Goal: Use online tool/utility: Utilize a website feature to perform a specific function

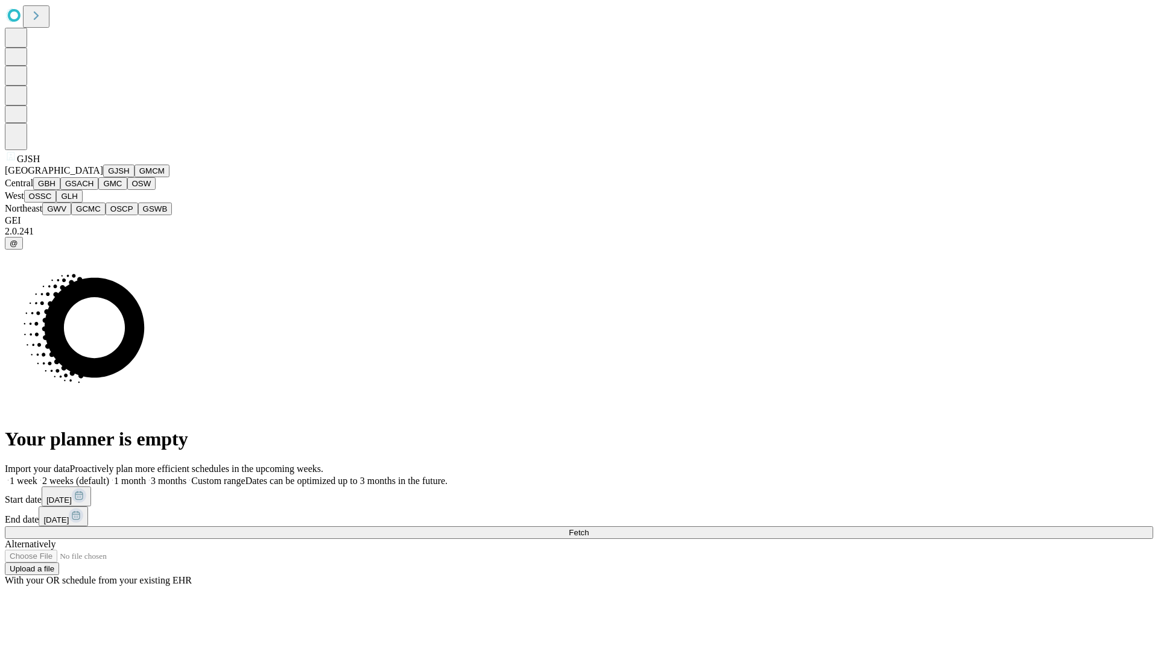
click at [103, 177] on button "GJSH" at bounding box center [118, 171] width 31 height 13
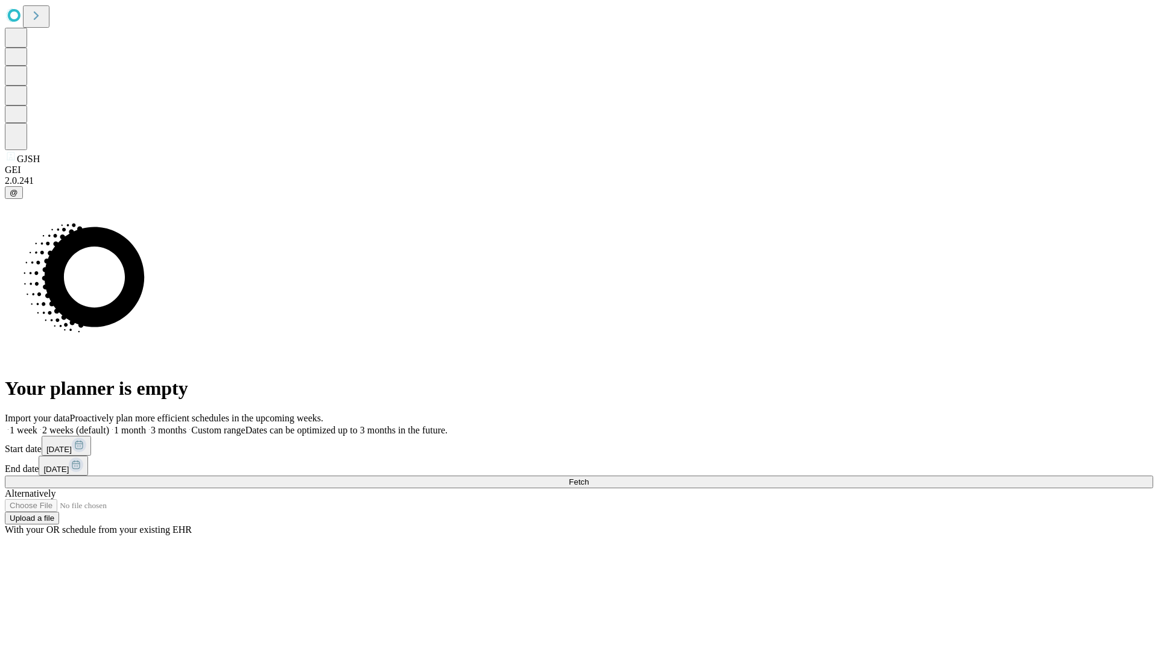
click at [109, 425] on label "2 weeks (default)" at bounding box center [73, 430] width 72 height 10
click at [589, 478] on span "Fetch" at bounding box center [579, 482] width 20 height 9
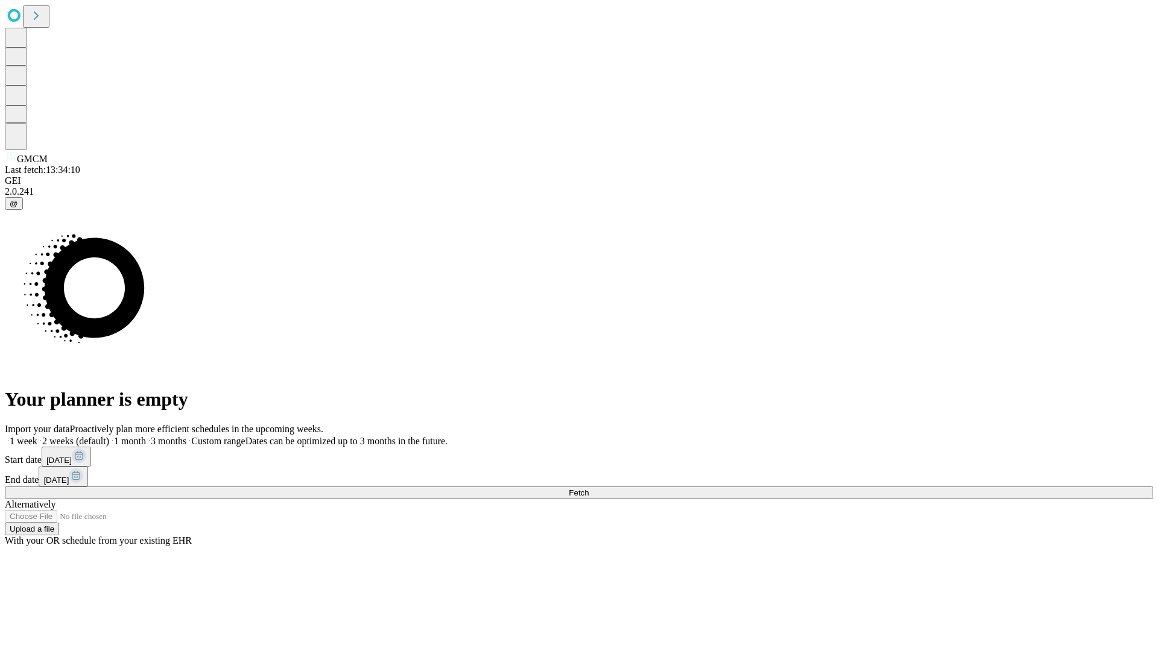
click at [109, 436] on label "2 weeks (default)" at bounding box center [73, 441] width 72 height 10
click at [589, 488] on span "Fetch" at bounding box center [579, 492] width 20 height 9
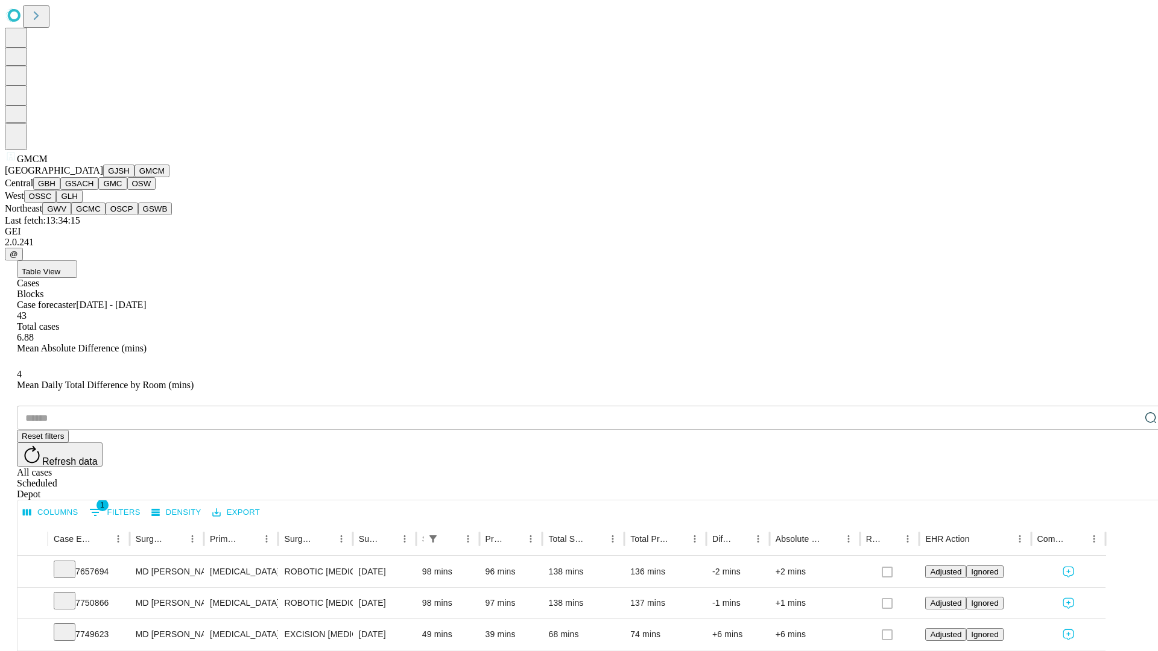
click at [60, 190] on button "GBH" at bounding box center [46, 183] width 27 height 13
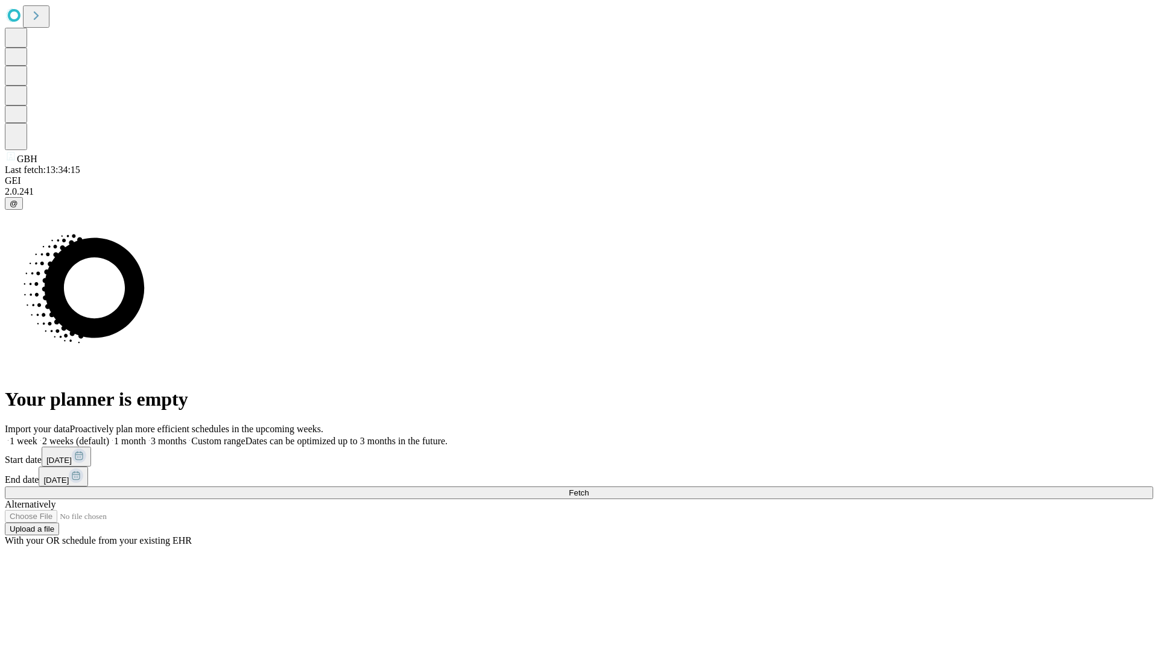
click at [589, 488] on span "Fetch" at bounding box center [579, 492] width 20 height 9
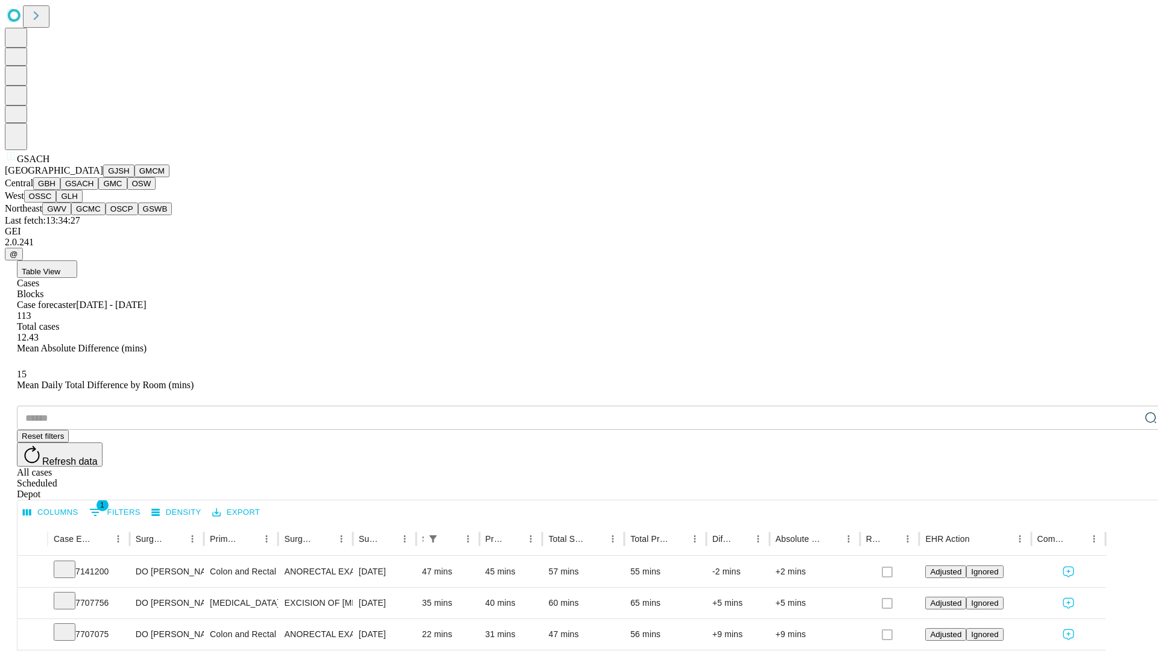
click at [98, 190] on button "GMC" at bounding box center [112, 183] width 28 height 13
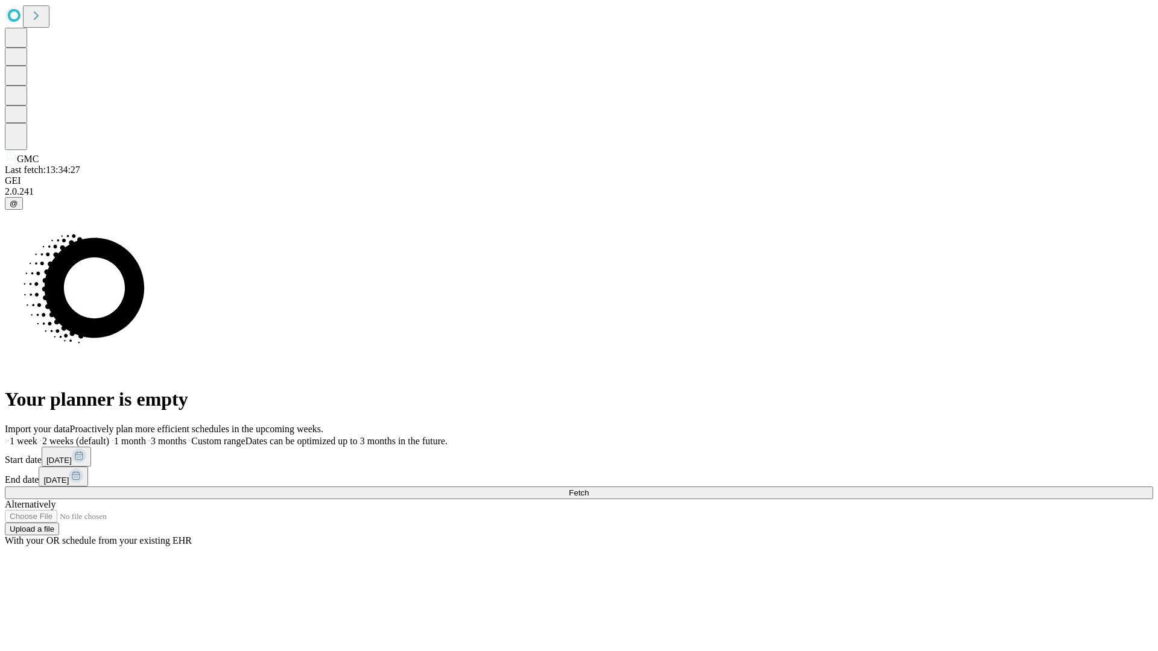
click at [109, 436] on label "2 weeks (default)" at bounding box center [73, 441] width 72 height 10
click at [589, 488] on span "Fetch" at bounding box center [579, 492] width 20 height 9
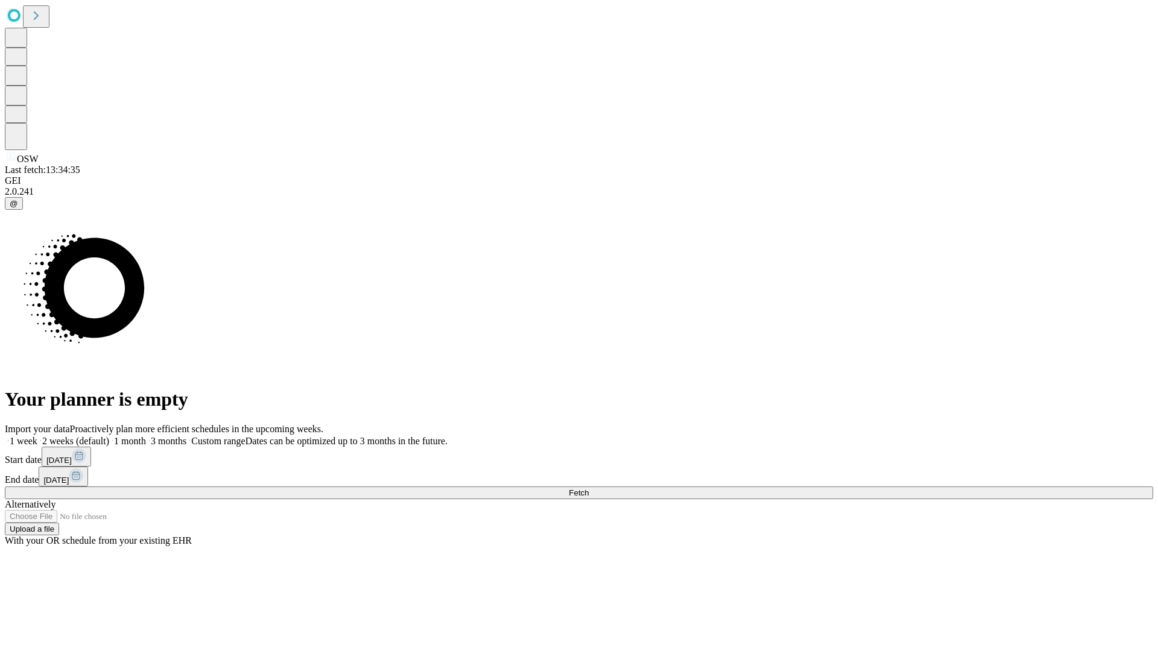
click at [109, 436] on label "2 weeks (default)" at bounding box center [73, 441] width 72 height 10
click at [589, 488] on span "Fetch" at bounding box center [579, 492] width 20 height 9
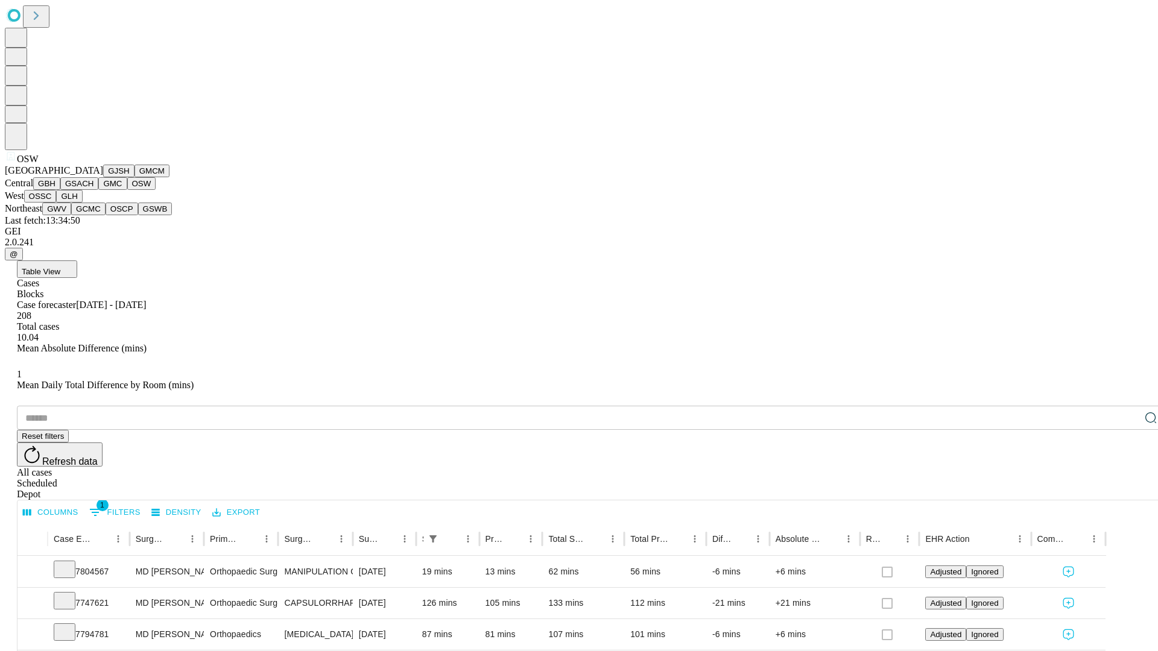
click at [57, 203] on button "OSSC" at bounding box center [40, 196] width 33 height 13
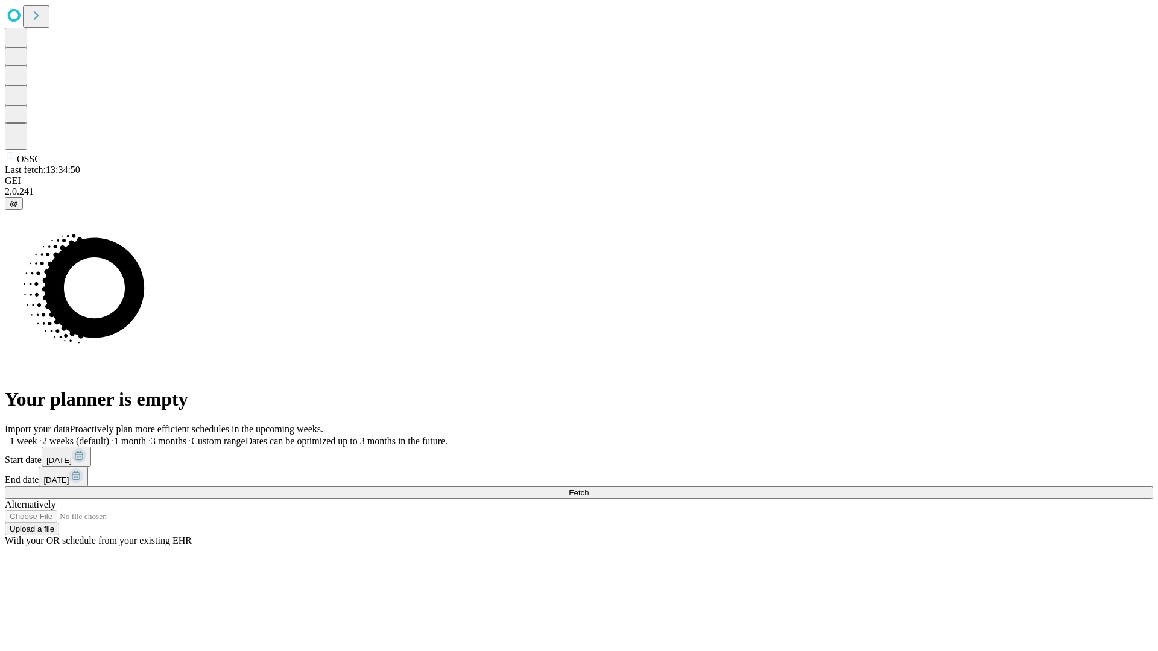
click at [589, 488] on span "Fetch" at bounding box center [579, 492] width 20 height 9
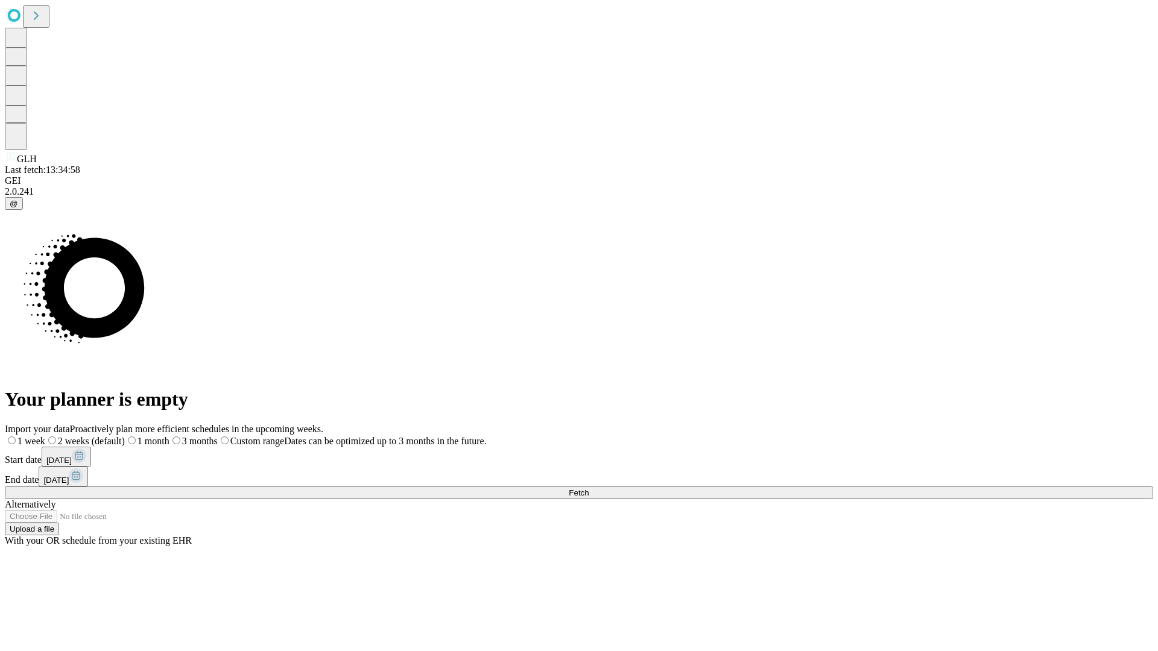
click at [125, 436] on label "2 weeks (default)" at bounding box center [85, 441] width 80 height 10
click at [589, 488] on span "Fetch" at bounding box center [579, 492] width 20 height 9
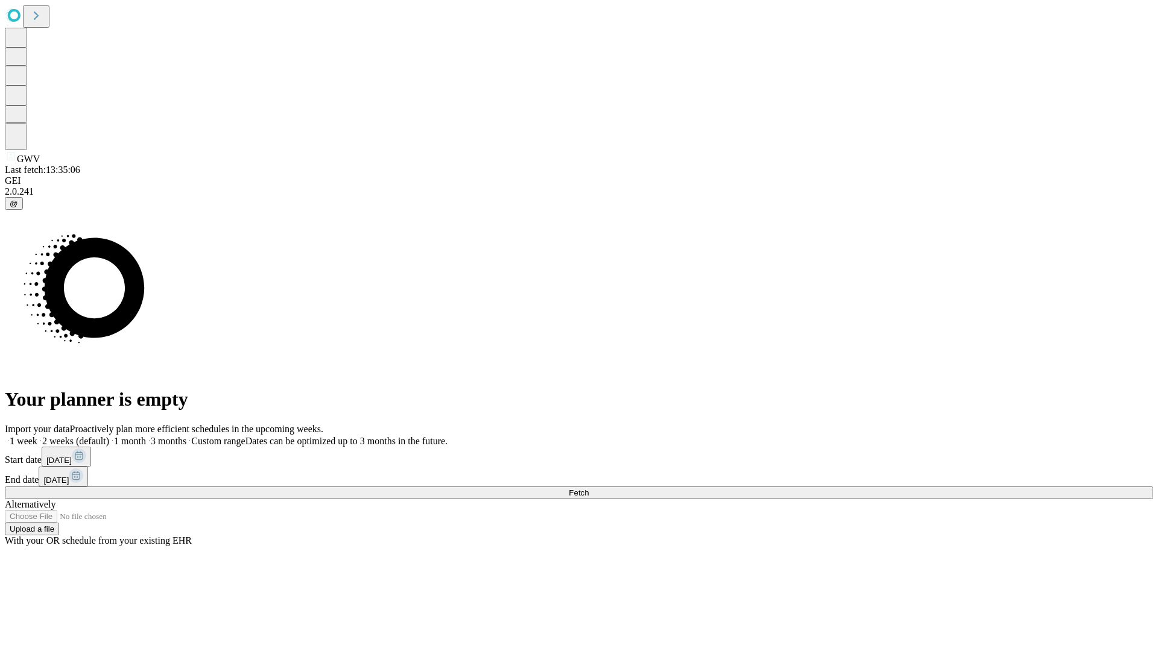
click at [109, 436] on label "2 weeks (default)" at bounding box center [73, 441] width 72 height 10
click at [589, 488] on span "Fetch" at bounding box center [579, 492] width 20 height 9
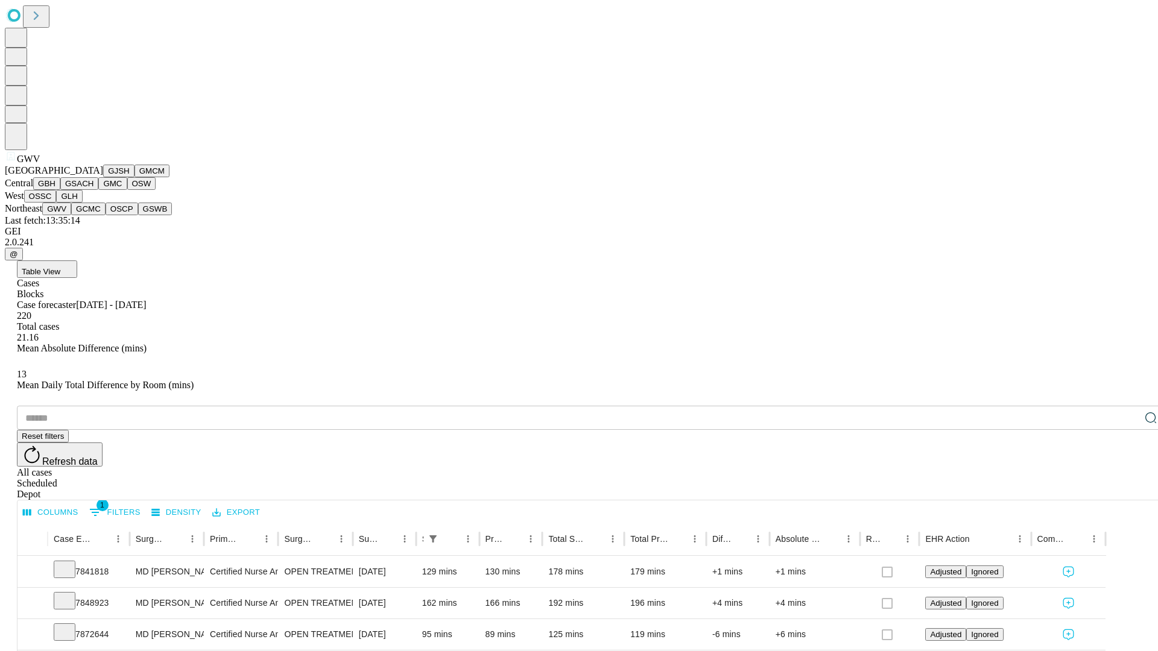
click at [93, 215] on button "GCMC" at bounding box center [88, 209] width 34 height 13
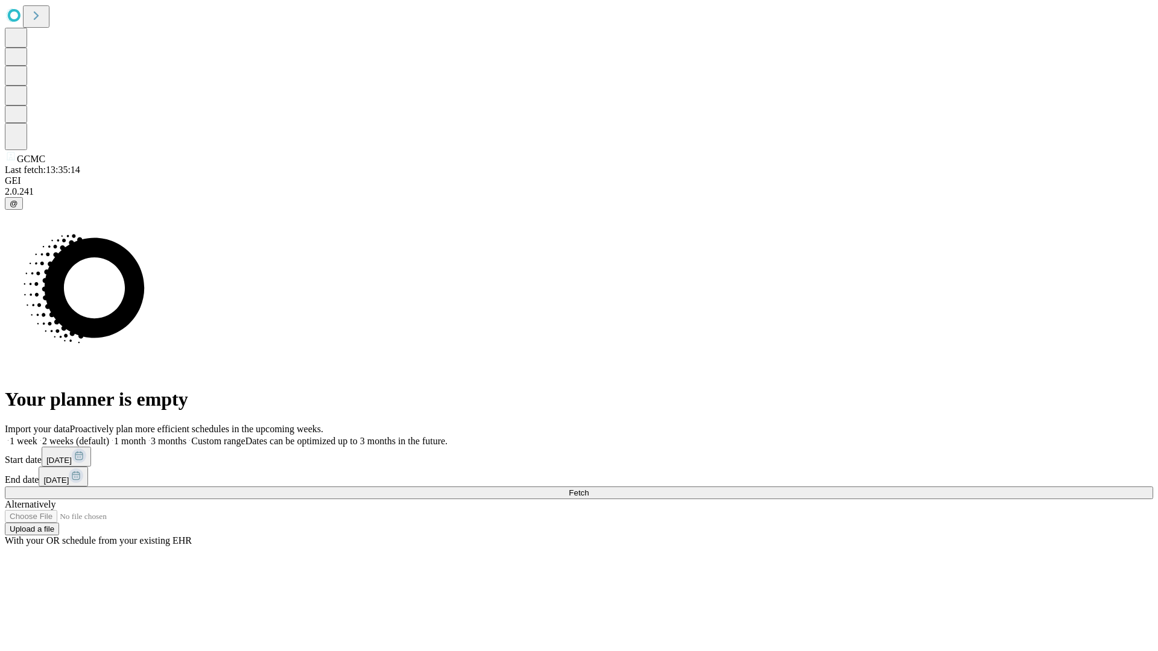
click at [109, 436] on label "2 weeks (default)" at bounding box center [73, 441] width 72 height 10
click at [589, 488] on span "Fetch" at bounding box center [579, 492] width 20 height 9
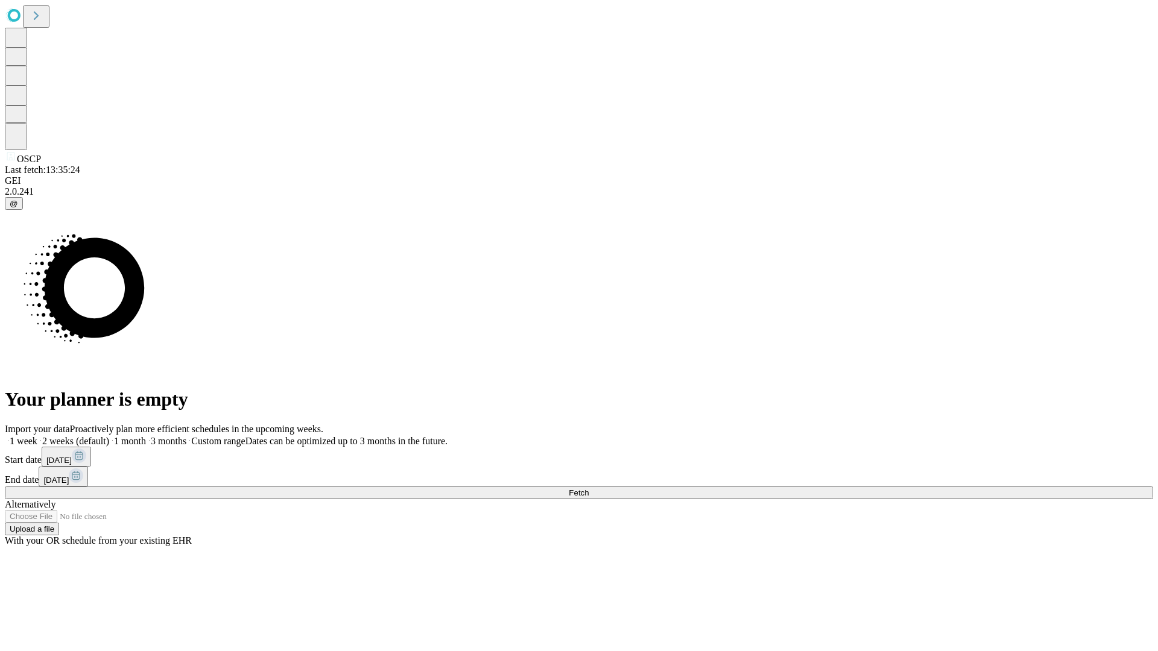
click at [109, 436] on label "2 weeks (default)" at bounding box center [73, 441] width 72 height 10
click at [589, 488] on span "Fetch" at bounding box center [579, 492] width 20 height 9
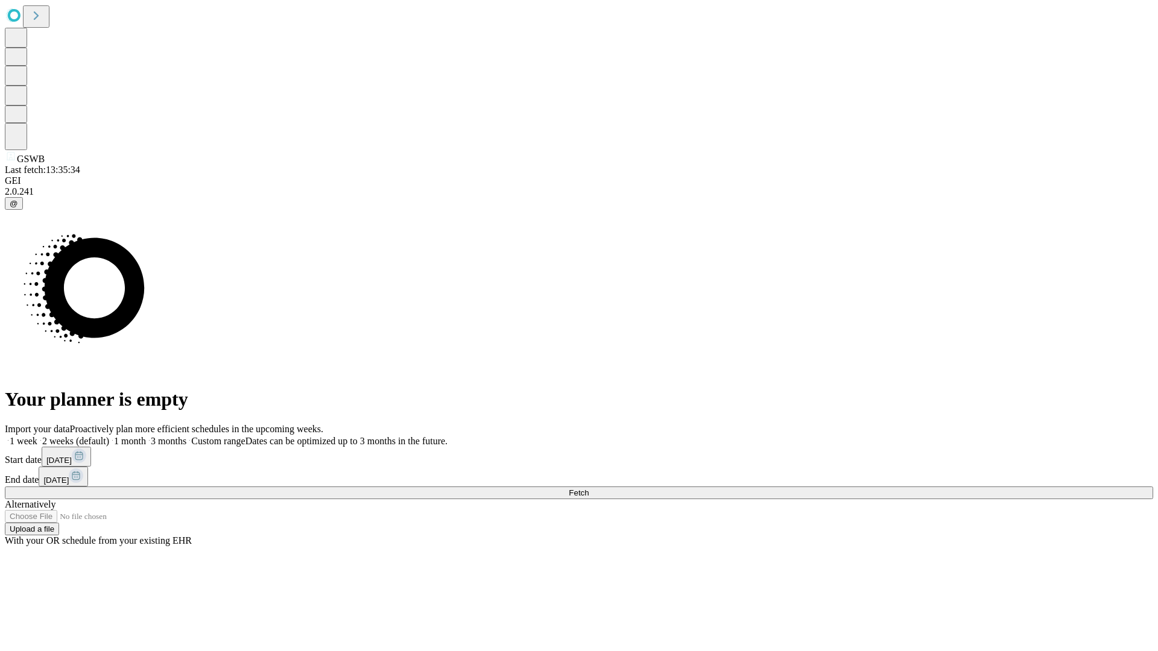
click at [109, 436] on label "2 weeks (default)" at bounding box center [73, 441] width 72 height 10
click at [589, 488] on span "Fetch" at bounding box center [579, 492] width 20 height 9
